Goal: Information Seeking & Learning: Compare options

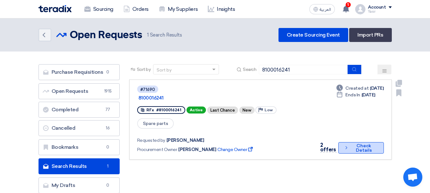
click at [358, 142] on button "Check details Check Details" at bounding box center [360, 147] width 45 height 11
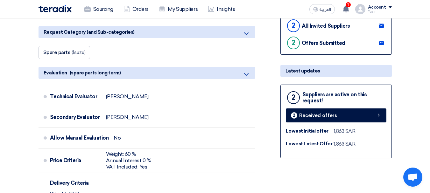
scroll to position [159, 0]
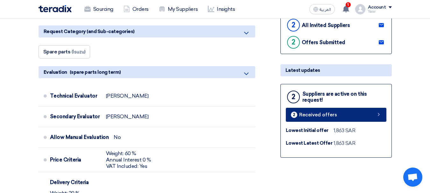
click at [351, 116] on link "2 Received offers" at bounding box center [336, 115] width 101 height 14
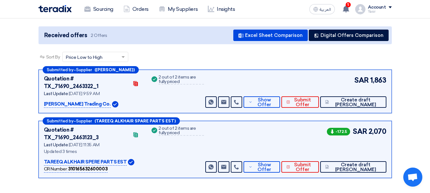
scroll to position [64, 0]
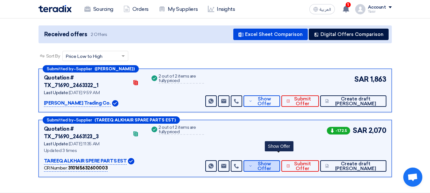
click at [275, 162] on span "Show Offer" at bounding box center [264, 167] width 21 height 10
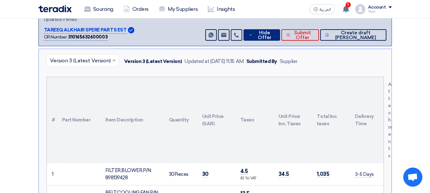
scroll to position [223, 0]
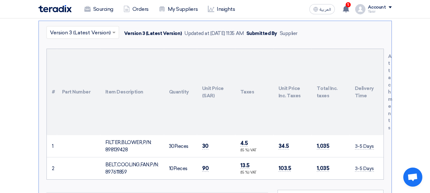
drag, startPoint x: 106, startPoint y: 127, endPoint x: 234, endPoint y: 141, distance: 128.3
click at [234, 141] on tr "1 FILTER,[PERSON_NAME],P/N: 898139428 30" at bounding box center [215, 146] width 337 height 22
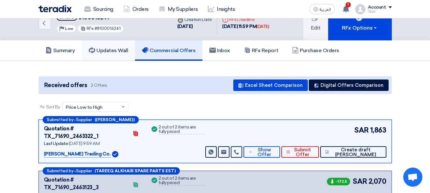
scroll to position [0, 0]
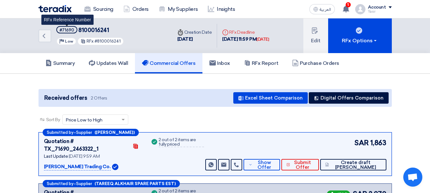
click at [74, 31] on span "#71690" at bounding box center [66, 29] width 21 height 7
click at [72, 31] on div "#71690" at bounding box center [66, 30] width 15 height 4
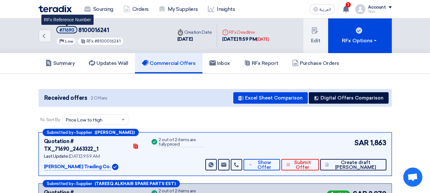
copy span "#71690"
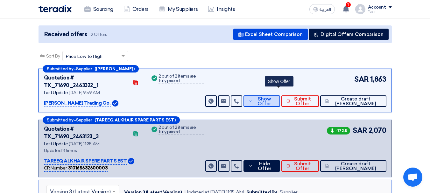
click at [274, 97] on span "Show Offer" at bounding box center [264, 102] width 21 height 10
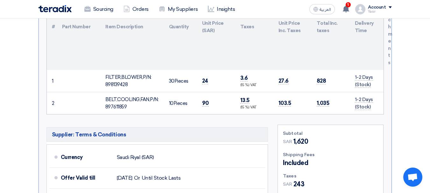
scroll to position [168, 0]
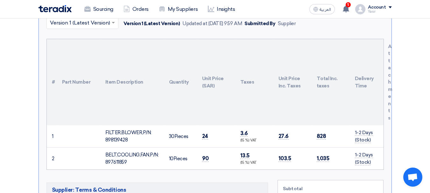
drag, startPoint x: 102, startPoint y: 124, endPoint x: 220, endPoint y: 132, distance: 118.0
click at [220, 132] on tr "1 FILTER,BLOWER,P/N: 898139428 30" at bounding box center [215, 136] width 337 height 22
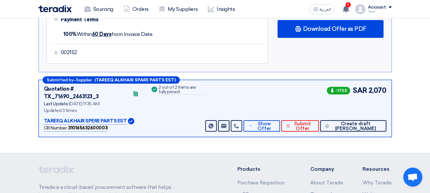
scroll to position [486, 0]
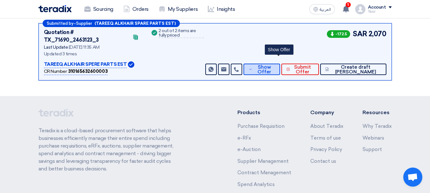
click at [275, 65] on span "Show Offer" at bounding box center [264, 70] width 21 height 10
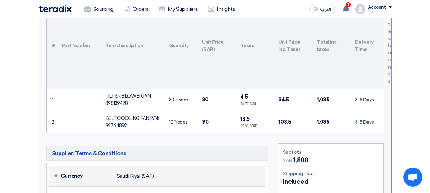
scroll to position [212, 0]
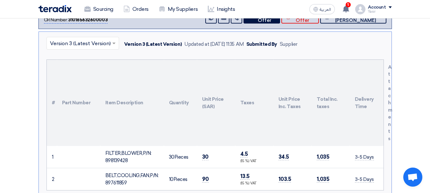
drag, startPoint x: 106, startPoint y: 135, endPoint x: 226, endPoint y: 141, distance: 120.4
click at [226, 146] on tr "1 FILTER,BLOWER,P/N: 898139428 30" at bounding box center [215, 157] width 337 height 22
copy tr "FILTER,BLOWER,P/N: 898139428 30 Pieces 30"
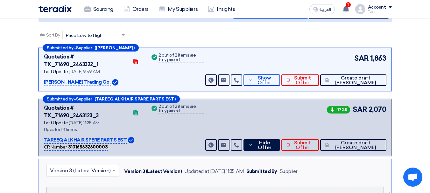
scroll to position [0, 0]
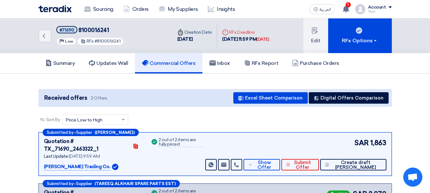
click at [98, 31] on span "8100016241" at bounding box center [93, 30] width 31 height 7
copy span "8100016241"
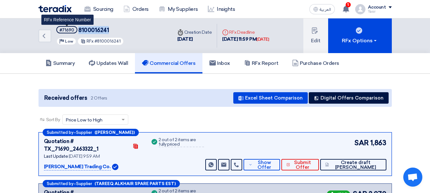
click at [64, 31] on div "#71690" at bounding box center [66, 30] width 15 height 4
copy div "71690"
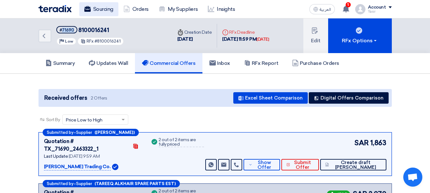
click at [94, 11] on link "Sourcing" at bounding box center [98, 9] width 39 height 14
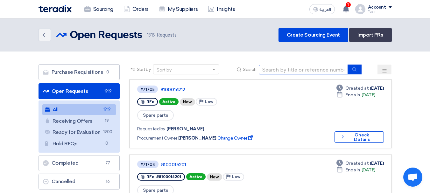
click at [313, 69] on input at bounding box center [303, 70] width 89 height 10
paste input "71690"
click at [347, 70] on input "71690" at bounding box center [303, 70] width 89 height 10
type input "71690"
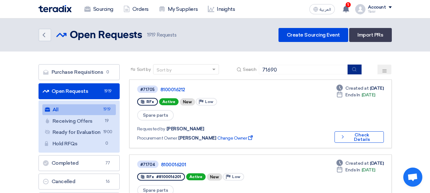
click at [350, 70] on button "submit" at bounding box center [354, 70] width 14 height 10
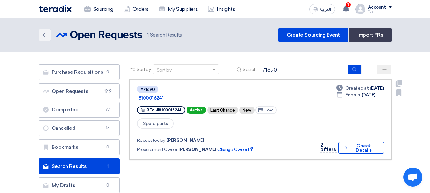
click at [342, 146] on link "#71690 8100016241 RFx #8100016241 Active Last Chance New Priority Low Spare par…" at bounding box center [260, 120] width 262 height 80
click at [344, 145] on icon "Check details" at bounding box center [346, 148] width 5 height 6
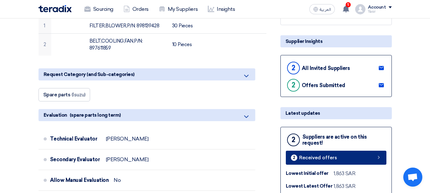
scroll to position [127, 0]
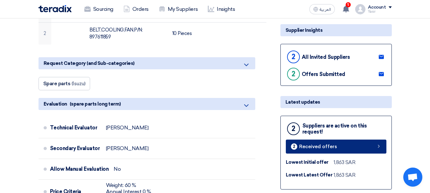
click at [339, 150] on link "2 Received offers" at bounding box center [336, 147] width 101 height 14
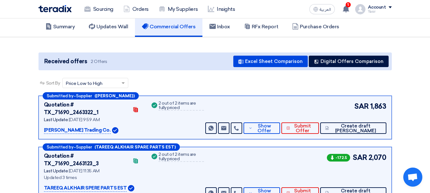
scroll to position [64, 0]
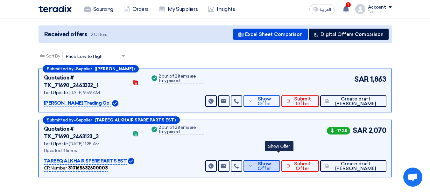
click at [252, 164] on icon at bounding box center [250, 166] width 4 height 5
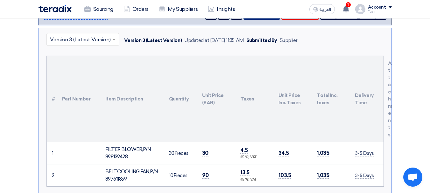
scroll to position [223, 0]
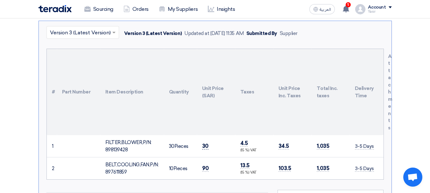
click at [203, 143] on span "30" at bounding box center [205, 146] width 6 height 7
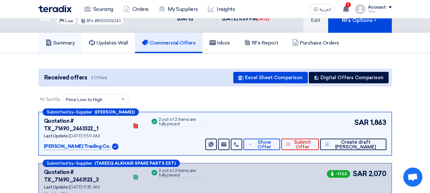
scroll to position [0, 0]
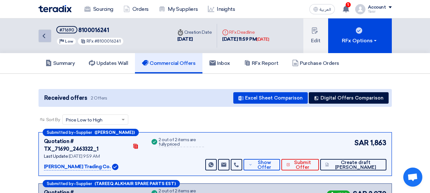
click at [46, 37] on icon "Back" at bounding box center [44, 36] width 8 height 8
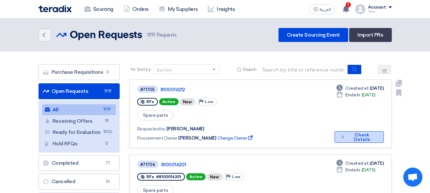
click at [359, 131] on button "Check details Check Details" at bounding box center [358, 136] width 49 height 11
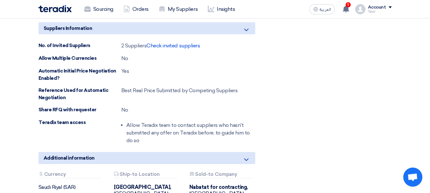
scroll to position [344, 0]
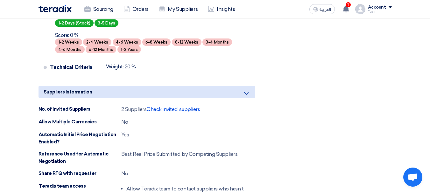
click at [160, 109] on span "Check invited suppliers" at bounding box center [172, 109] width 53 height 6
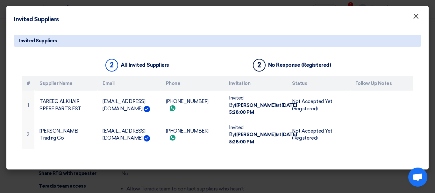
click at [417, 15] on span "×" at bounding box center [415, 17] width 6 height 13
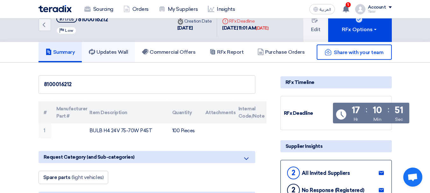
scroll to position [0, 0]
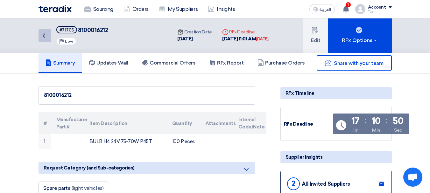
click at [39, 34] on link "Back" at bounding box center [44, 35] width 13 height 13
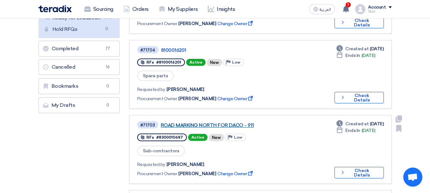
scroll to position [127, 0]
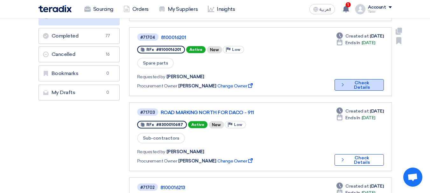
click at [356, 79] on button "Check details Check Details" at bounding box center [358, 84] width 49 height 11
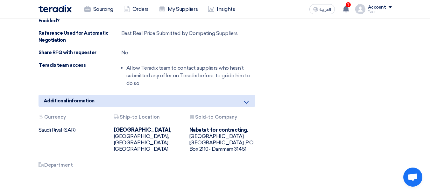
scroll to position [414, 0]
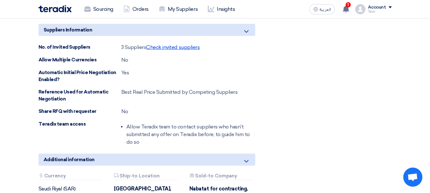
click at [190, 46] on span "Check invited suppliers" at bounding box center [172, 47] width 53 height 6
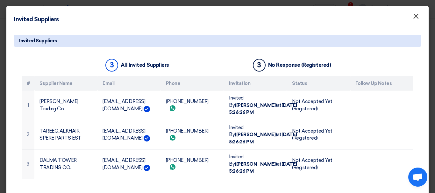
click at [413, 15] on span "×" at bounding box center [415, 17] width 6 height 13
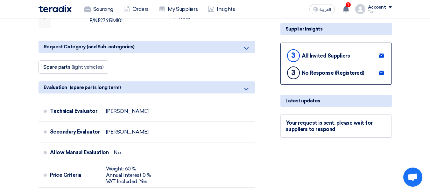
scroll to position [1, 0]
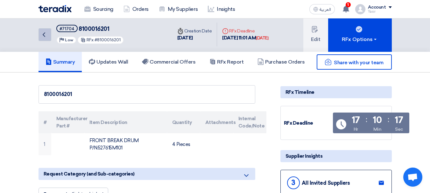
click at [47, 38] on icon "Back" at bounding box center [44, 35] width 8 height 8
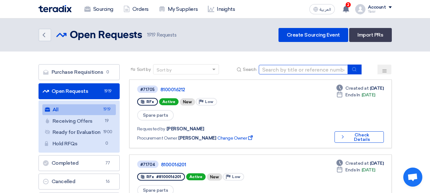
click at [308, 72] on input at bounding box center [303, 70] width 89 height 10
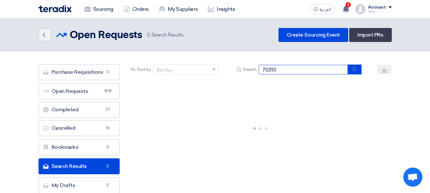
type input "70310"
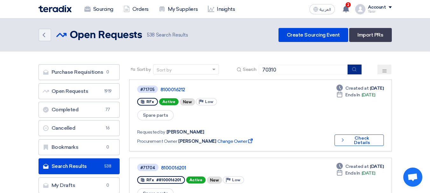
click at [356, 70] on icon "submit" at bounding box center [354, 69] width 5 height 5
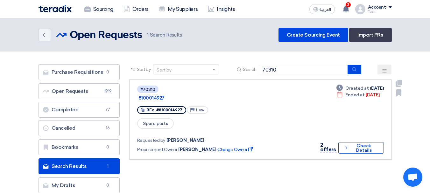
click at [334, 142] on div "2 offers Check details Check Details" at bounding box center [350, 148] width 68 height 13
click at [340, 142] on button "Check details Check Details" at bounding box center [360, 147] width 45 height 11
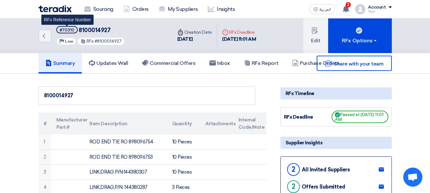
click at [66, 28] on div "#70310" at bounding box center [66, 30] width 15 height 4
copy div "70310"
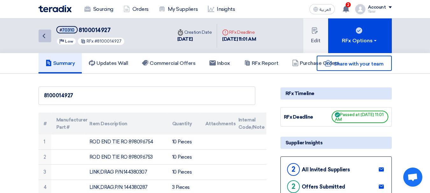
click at [51, 38] on link "Back" at bounding box center [44, 36] width 13 height 13
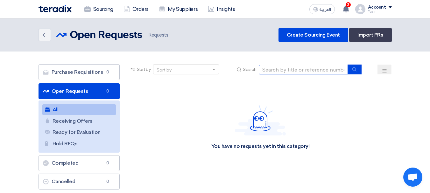
click at [309, 69] on input at bounding box center [303, 70] width 89 height 10
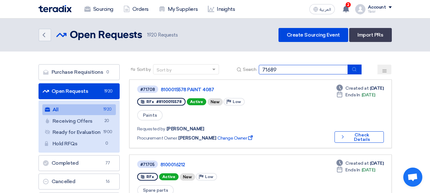
type input "71689"
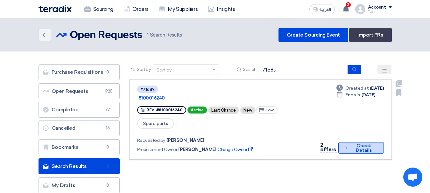
click at [359, 142] on button "Check details Check Details" at bounding box center [360, 147] width 45 height 11
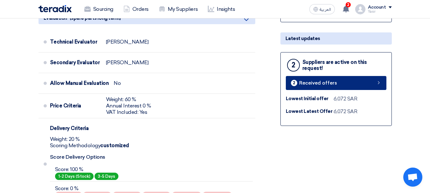
click at [346, 89] on link "2 Received offers" at bounding box center [336, 83] width 101 height 14
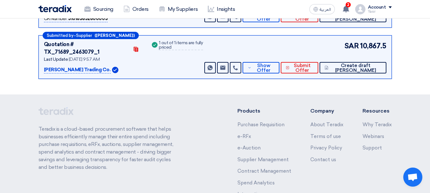
scroll to position [122, 0]
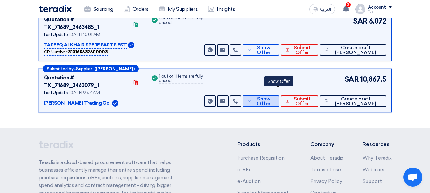
click at [274, 97] on span "Show Offer" at bounding box center [263, 102] width 21 height 10
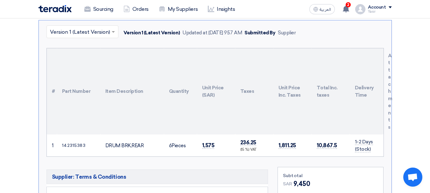
scroll to position [217, 0]
click at [208, 134] on td "1,575" at bounding box center [216, 145] width 38 height 22
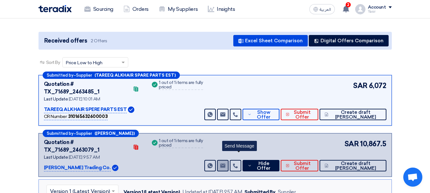
scroll to position [0, 0]
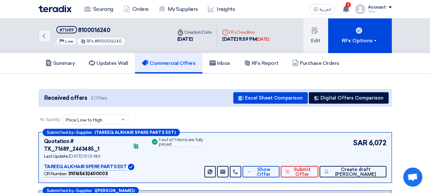
click at [274, 170] on div "Submitted by – Supplier (TAREEQ ALKHAIR SPARE PARTS EST) Quotation # TX_71689_2…" at bounding box center [214, 157] width 353 height 51
click at [274, 167] on span "Show Offer" at bounding box center [263, 172] width 21 height 10
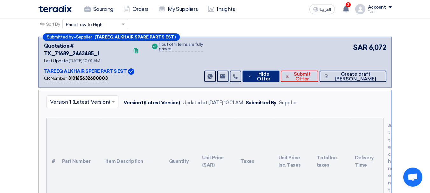
scroll to position [159, 0]
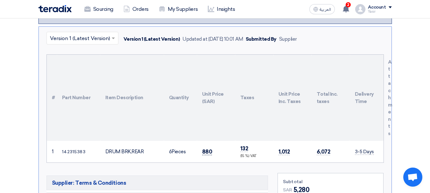
click at [205, 149] on span "880" at bounding box center [207, 152] width 10 height 7
copy span "880"
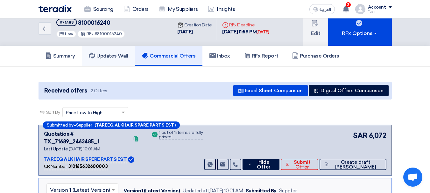
scroll to position [0, 0]
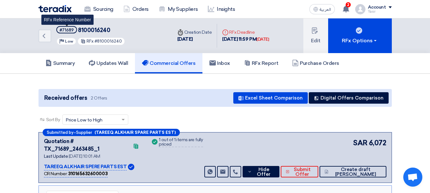
click at [69, 27] on span "#71689" at bounding box center [66, 29] width 21 height 7
copy div "71689"
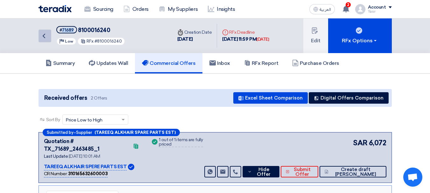
click at [44, 40] on link "Back" at bounding box center [44, 36] width 13 height 13
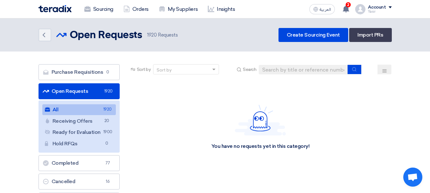
click at [290, 65] on section "Purchase Requisitions Purchase Requisitions 0 Open Requests Open Requests 1920 …" at bounding box center [215, 148] width 430 height 192
click at [290, 72] on input at bounding box center [303, 70] width 89 height 10
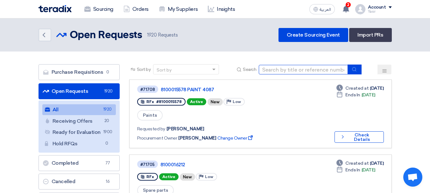
click at [280, 70] on input at bounding box center [303, 70] width 89 height 10
type input "70471"
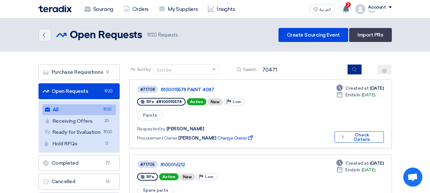
click at [357, 70] on icon "submit" at bounding box center [354, 69] width 5 height 5
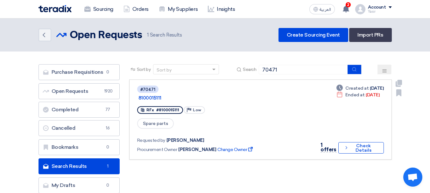
click at [360, 145] on link "#70471 8100015111 RFx #8100015111 Priority Low Spare parts Requested by [PERSON…" at bounding box center [260, 120] width 262 height 80
click at [360, 142] on button "Check details Check Details" at bounding box center [360, 147] width 45 height 11
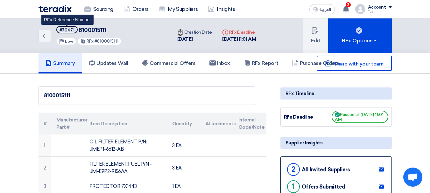
click at [71, 33] on span "#70471" at bounding box center [66, 29] width 21 height 7
click at [69, 30] on div "#70471" at bounding box center [66, 30] width 15 height 4
copy div "70471"
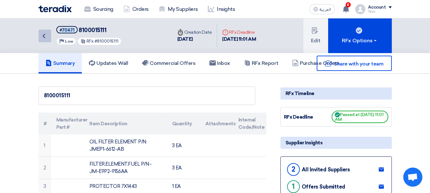
click at [42, 31] on link "Back" at bounding box center [44, 36] width 13 height 13
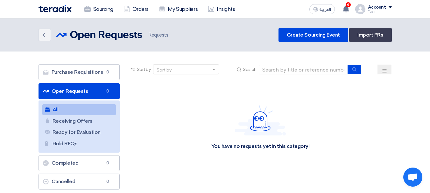
click at [325, 64] on section "Purchase Requisitions Purchase Requisitions 0 Open Requests Open Requests 0 All…" at bounding box center [215, 148] width 430 height 192
click at [328, 70] on input at bounding box center [303, 70] width 89 height 10
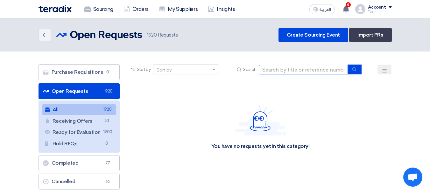
paste input "8100016241"
type input "8100016241"
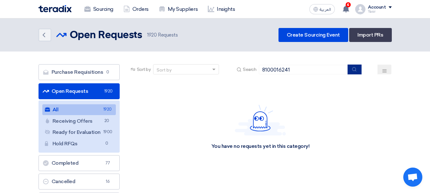
click at [352, 71] on icon "submit" at bounding box center [354, 69] width 5 height 5
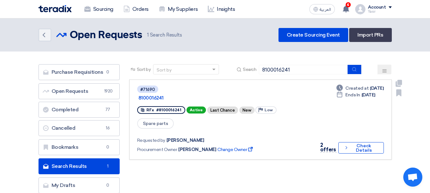
click at [360, 131] on div "Deadline Created at [DATE] Deadline Ends In [DATE] 2 offers Check details Check…" at bounding box center [350, 119] width 68 height 69
click at [359, 142] on button "Check details Check Details" at bounding box center [360, 147] width 45 height 11
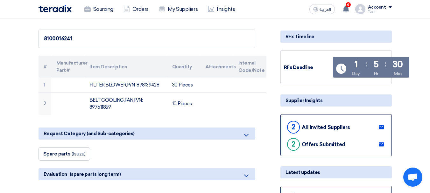
scroll to position [127, 0]
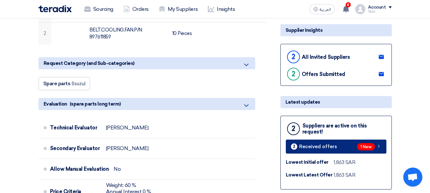
click at [332, 146] on span "Received offers" at bounding box center [318, 146] width 38 height 5
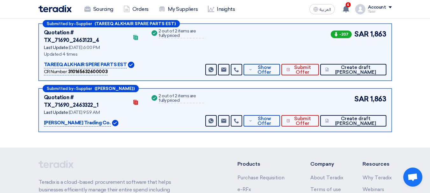
scroll to position [98, 0]
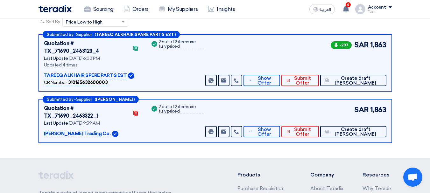
drag, startPoint x: 373, startPoint y: 46, endPoint x: 434, endPoint y: 45, distance: 61.7
click at [429, 45] on html "Sourcing Orders My Suppliers Insights العربية ع 4 You have a new offer for '810…" at bounding box center [215, 102] width 430 height 401
drag, startPoint x: 355, startPoint y: 101, endPoint x: 403, endPoint y: 101, distance: 48.0
click at [403, 101] on section "Received offers 2 Offers Excel Sheet Comparison Digital Offers Comparison Sort …" at bounding box center [215, 67] width 430 height 183
click at [275, 76] on span "Show Offer" at bounding box center [264, 81] width 21 height 10
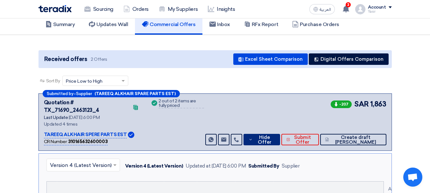
scroll to position [0, 0]
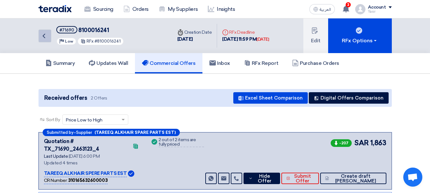
click at [45, 35] on icon "Back" at bounding box center [44, 36] width 8 height 8
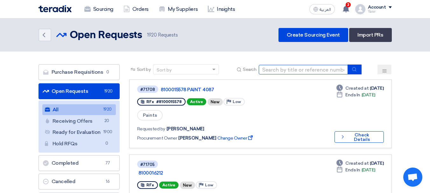
click at [321, 69] on input at bounding box center [303, 70] width 89 height 10
paste input "8100016231"
type input "8100016231"
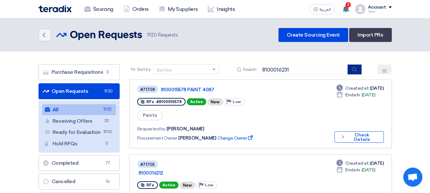
click at [352, 68] on icon "submit" at bounding box center [354, 69] width 5 height 5
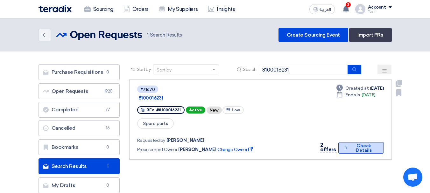
click at [360, 142] on button "Check details Check Details" at bounding box center [360, 147] width 45 height 11
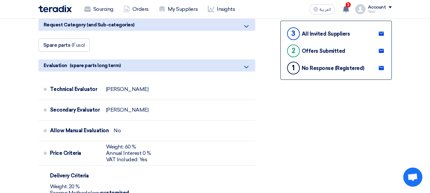
scroll to position [159, 0]
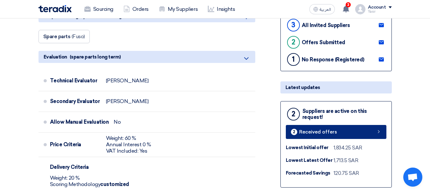
click at [368, 132] on link "2 Received offers" at bounding box center [336, 132] width 101 height 14
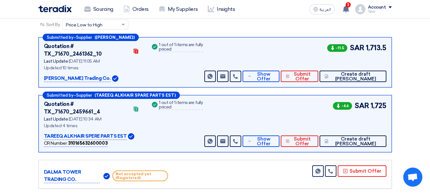
scroll to position [95, 0]
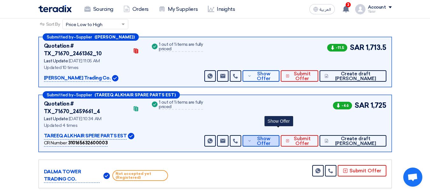
click at [270, 136] on span "Show Offer" at bounding box center [263, 141] width 21 height 10
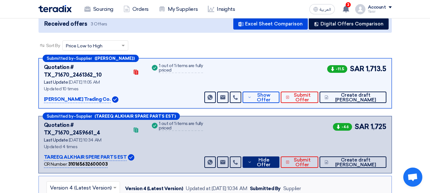
scroll to position [0, 0]
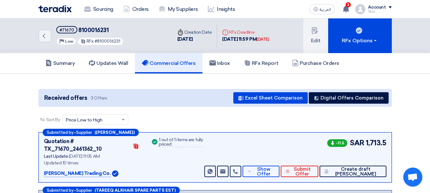
click at [94, 27] on span "8100016231" at bounding box center [93, 30] width 30 height 7
copy span "8100016231"
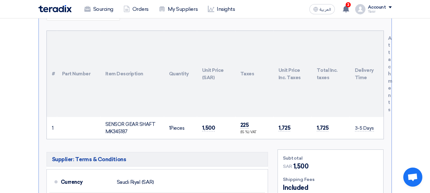
scroll to position [255, 0]
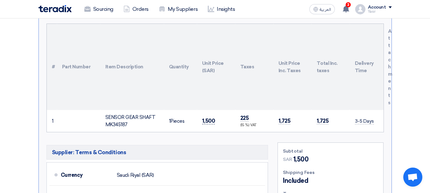
click at [207, 118] on span "1,500" at bounding box center [208, 121] width 13 height 7
copy span "1,500"
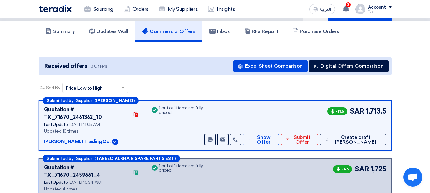
scroll to position [0, 0]
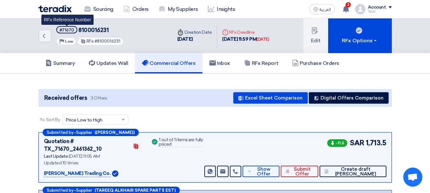
click at [62, 29] on div "#71670" at bounding box center [66, 30] width 15 height 4
copy div "71670"
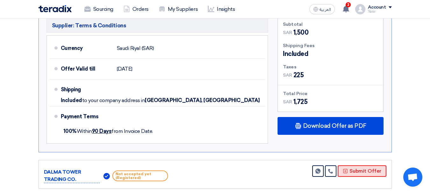
scroll to position [382, 0]
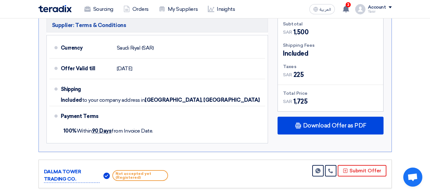
click at [344, 123] on div "Subtotal SAR 1,500 Shipping Fees Included Taxes [GEOGRAPHIC_DATA]" at bounding box center [330, 80] width 115 height 131
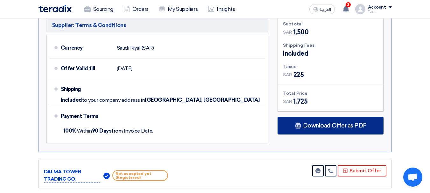
click at [343, 123] on span "Download Offer as PDF" at bounding box center [334, 126] width 63 height 6
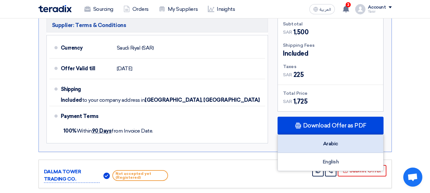
click at [345, 135] on div "Arabic" at bounding box center [330, 144] width 105 height 18
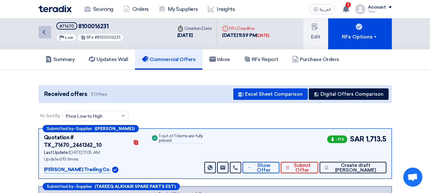
scroll to position [0, 0]
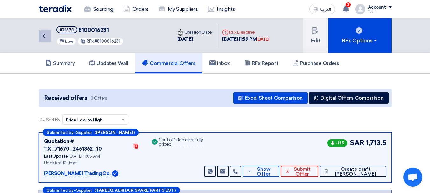
click at [42, 37] on icon "Back" at bounding box center [44, 36] width 8 height 8
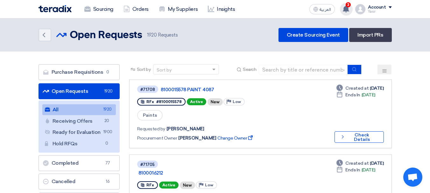
click at [349, 9] on use at bounding box center [346, 8] width 6 height 7
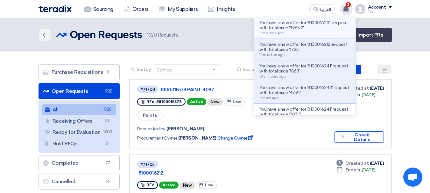
click at [301, 30] on p "You have a new offer for '8100016201' request with total price '3965.2'" at bounding box center [304, 25] width 91 height 10
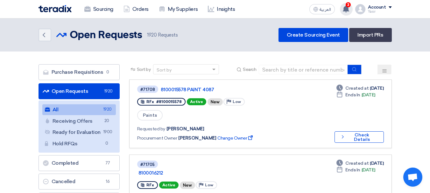
click at [273, 30] on div "Back Open Requests Open Requests 1920 Requests Create Sourcing Event Import PRs" at bounding box center [214, 35] width 353 height 14
click at [349, 8] on icon at bounding box center [345, 8] width 7 height 7
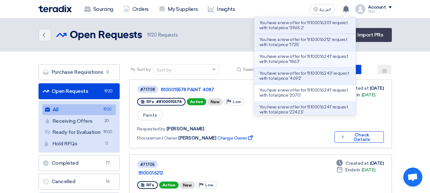
click at [293, 59] on p "You have a new offer for '8100016241' request with total price '1863'" at bounding box center [304, 59] width 91 height 10
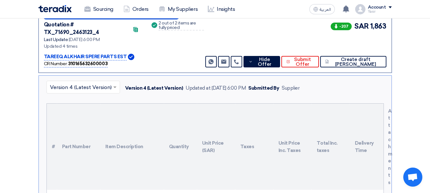
scroll to position [79, 0]
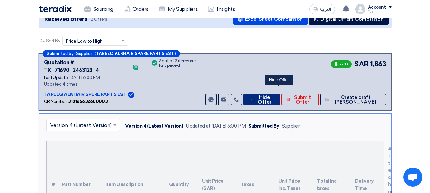
click at [271, 95] on span "Hide Offer" at bounding box center [264, 100] width 21 height 10
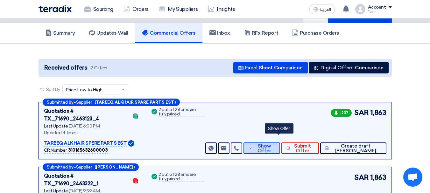
scroll to position [0, 0]
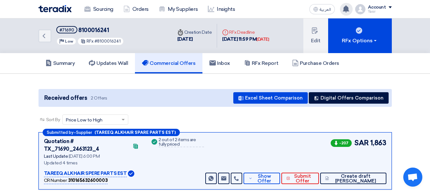
click at [345, 9] on use at bounding box center [346, 8] width 6 height 7
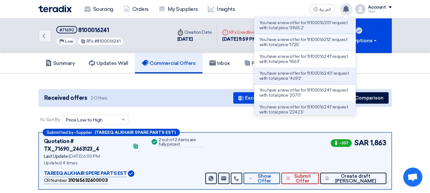
click at [307, 46] on p "You have a new offer for '8100016212' request with total price '1725'" at bounding box center [304, 42] width 91 height 10
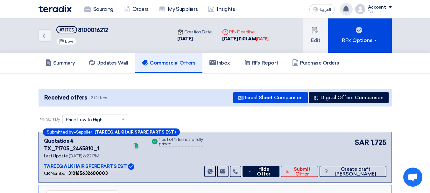
click at [345, 9] on use at bounding box center [346, 8] width 6 height 7
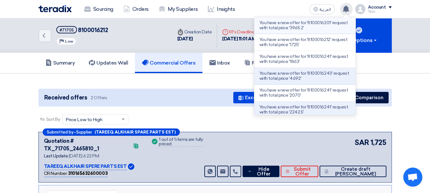
click at [322, 25] on p "You have a new offer for '8100016201' request with total price '3965.2'" at bounding box center [304, 25] width 91 height 10
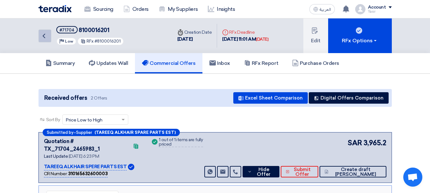
click at [50, 36] on link "Back" at bounding box center [44, 36] width 13 height 13
